Goal: Navigation & Orientation: Find specific page/section

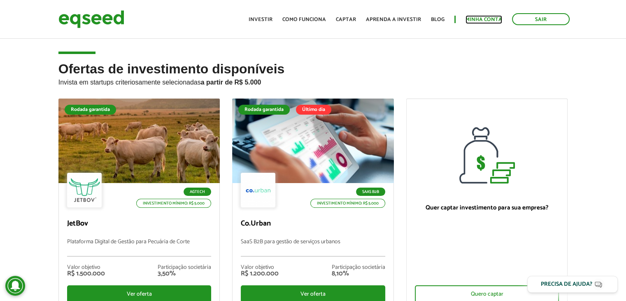
click at [487, 21] on link "Minha conta" at bounding box center [484, 19] width 37 height 5
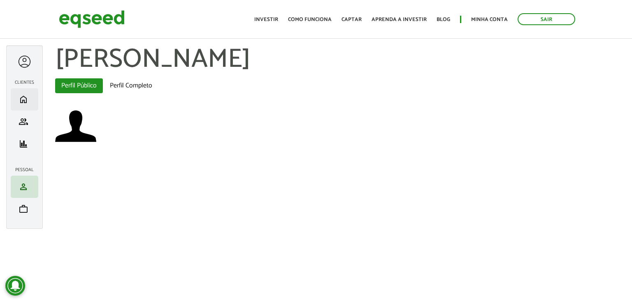
click at [24, 93] on li "home Início" at bounding box center [25, 99] width 28 height 22
click at [20, 103] on span "home" at bounding box center [24, 99] width 10 height 10
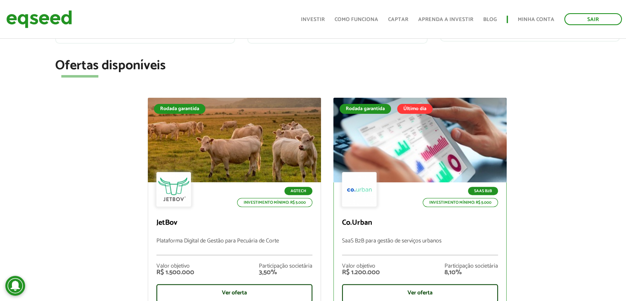
scroll to position [288, 0]
